Goal: Navigation & Orientation: Find specific page/section

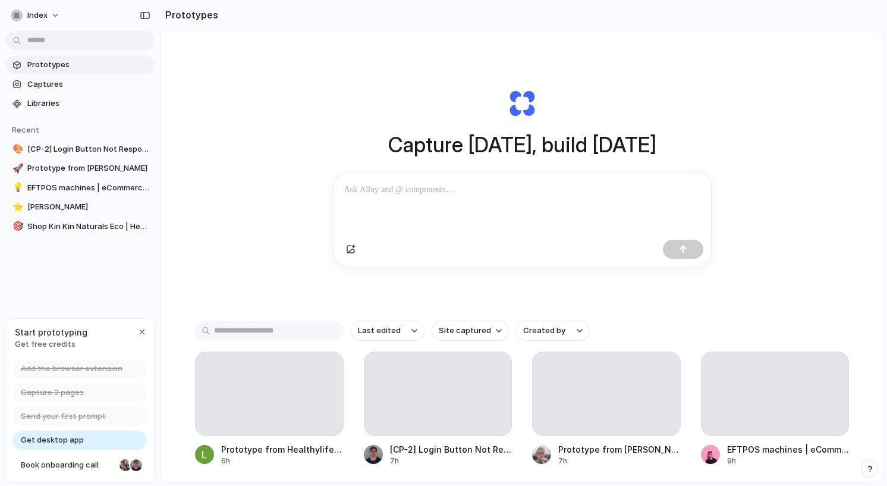
click at [397, 103] on div "Capture [DATE], build [DATE] Clone web app Clone screenshot Start from existing…" at bounding box center [522, 178] width 476 height 266
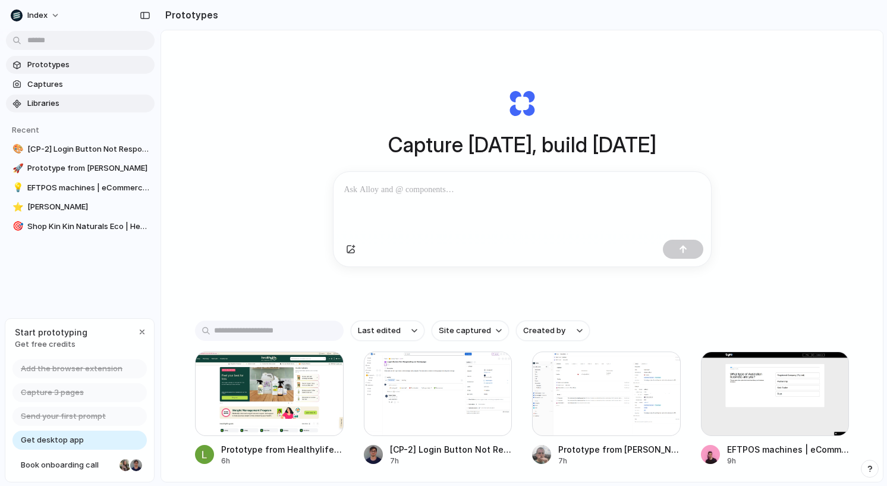
click at [72, 101] on span "Libraries" at bounding box center [88, 104] width 123 height 12
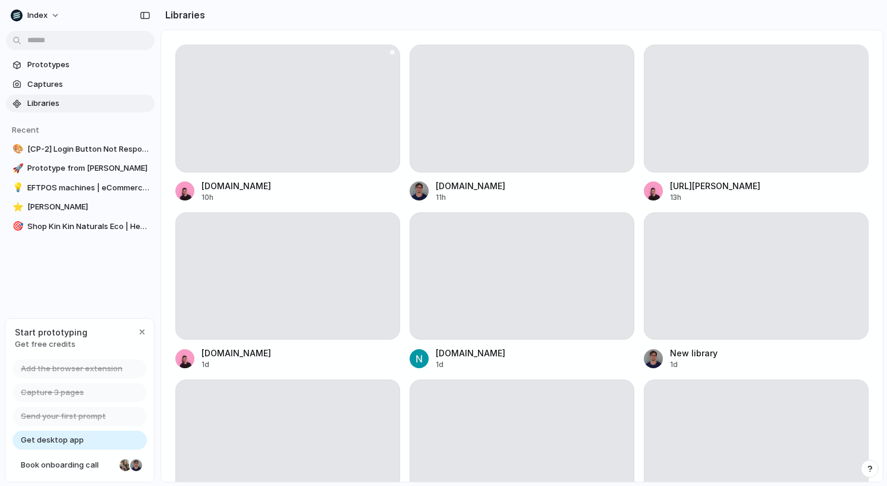
click at [245, 142] on div at bounding box center [287, 109] width 225 height 128
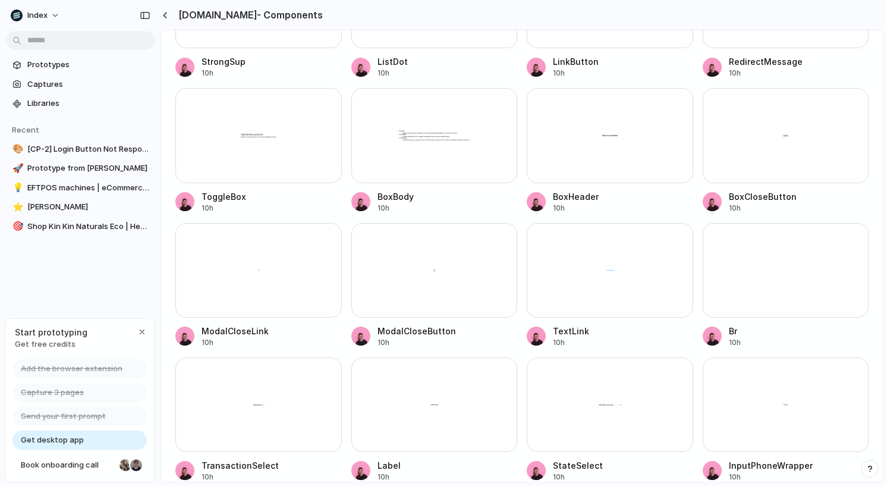
scroll to position [723, 0]
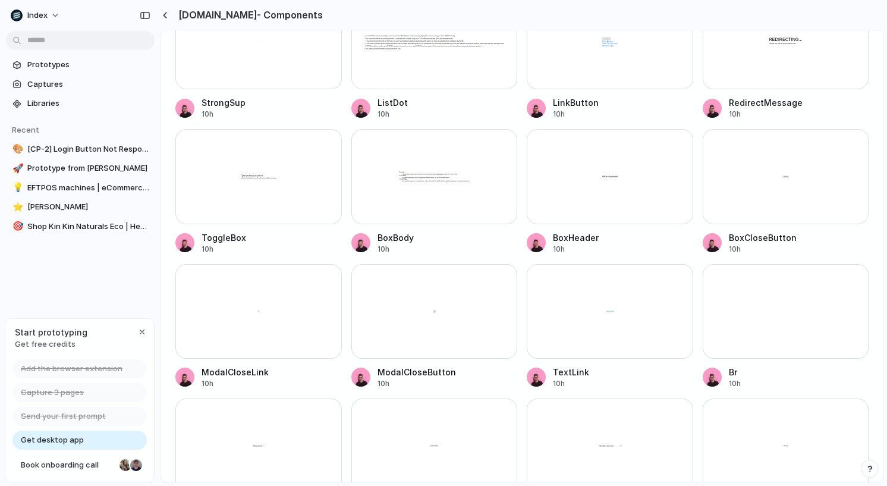
click at [475, 187] on div at bounding box center [434, 176] width 167 height 95
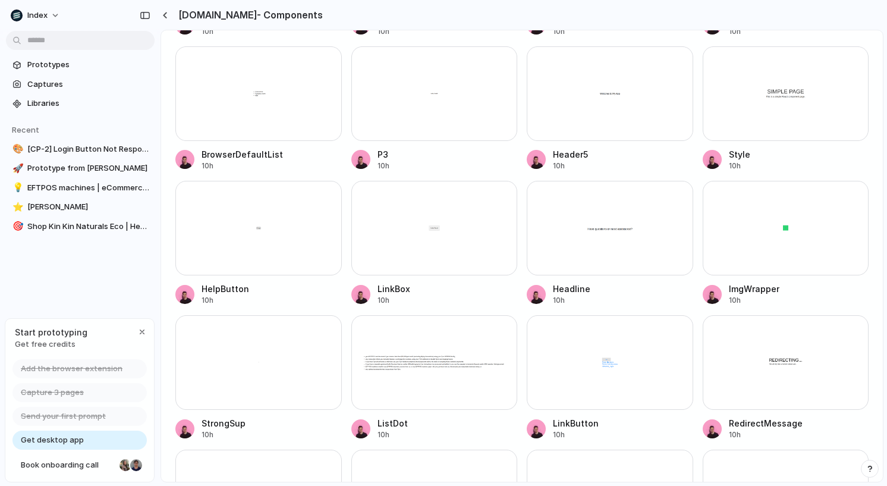
scroll to position [394, 0]
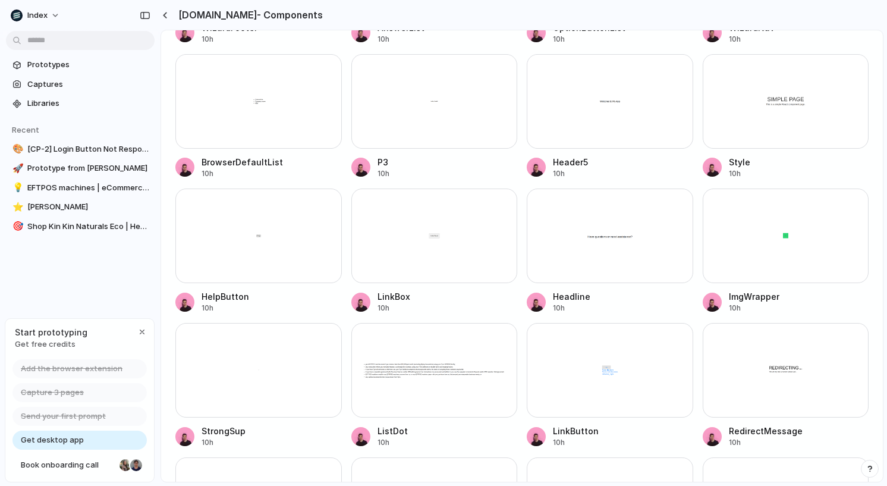
click at [463, 225] on div at bounding box center [434, 236] width 167 height 95
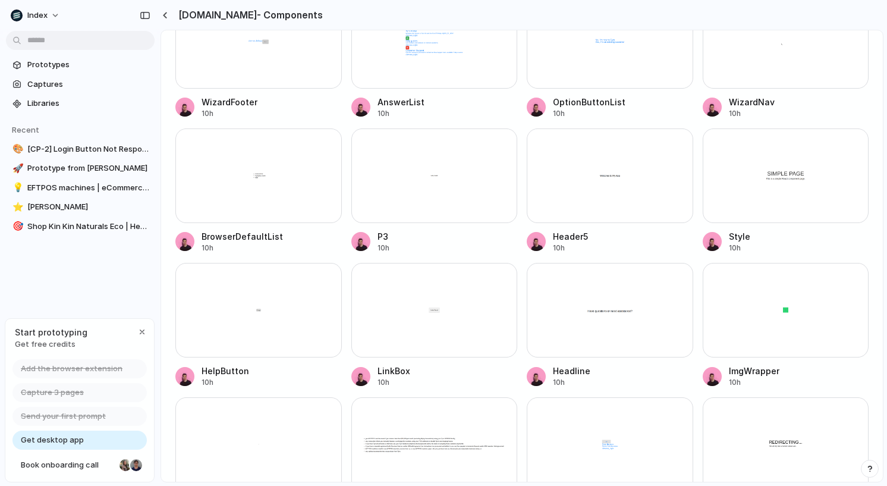
scroll to position [316, 0]
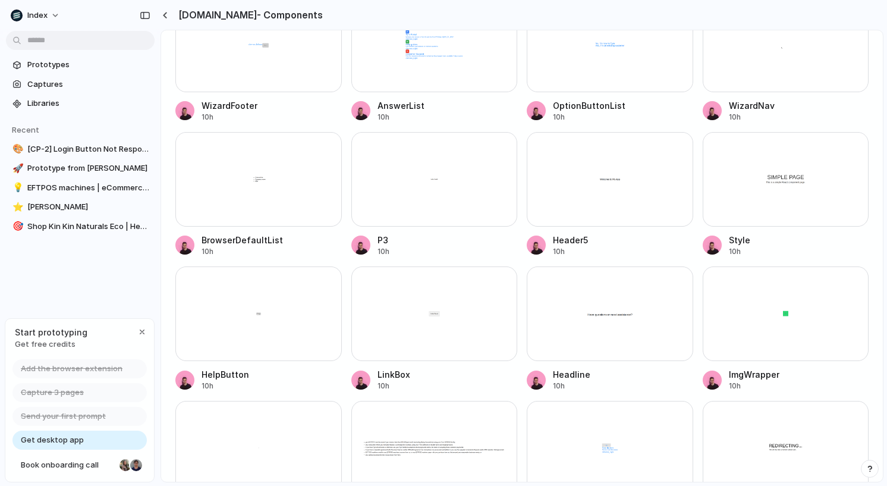
click at [771, 180] on div at bounding box center [786, 179] width 167 height 95
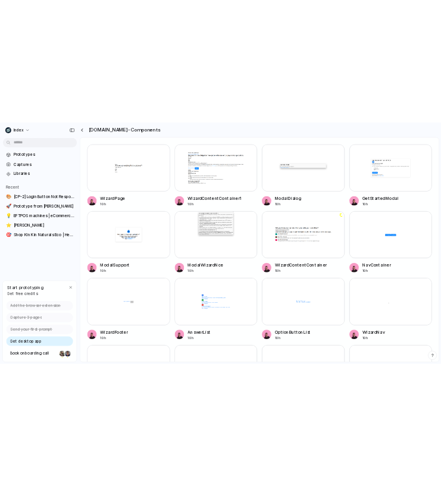
scroll to position [0, 0]
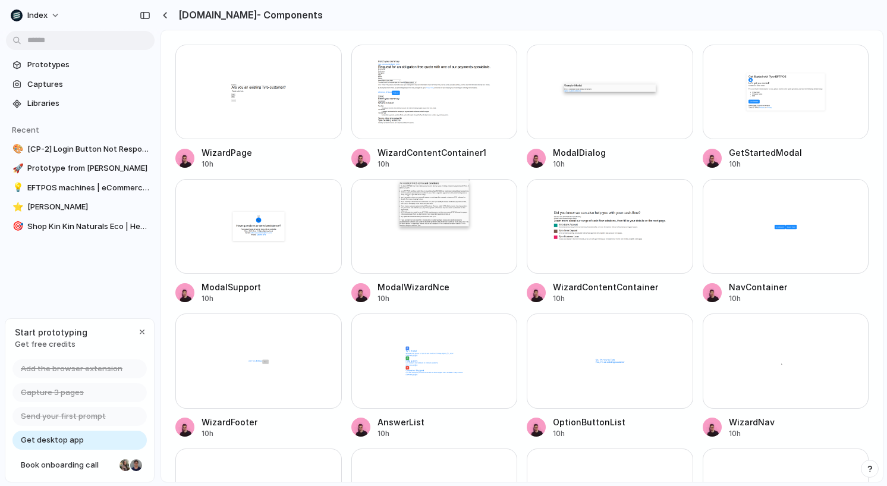
click at [455, 120] on div at bounding box center [434, 92] width 167 height 95
click at [268, 209] on div at bounding box center [258, 226] width 167 height 95
